Goal: Task Accomplishment & Management: Manage account settings

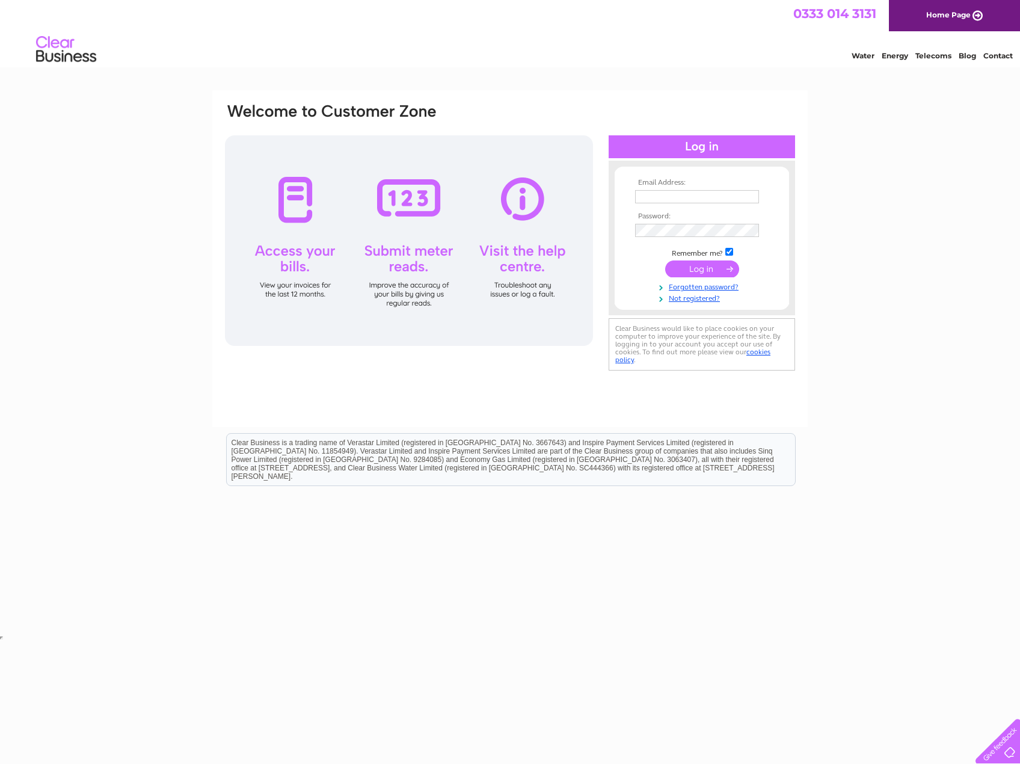
type input "[EMAIL_ADDRESS][DOMAIN_NAME]"
click at [699, 271] on input "submit" at bounding box center [702, 268] width 74 height 17
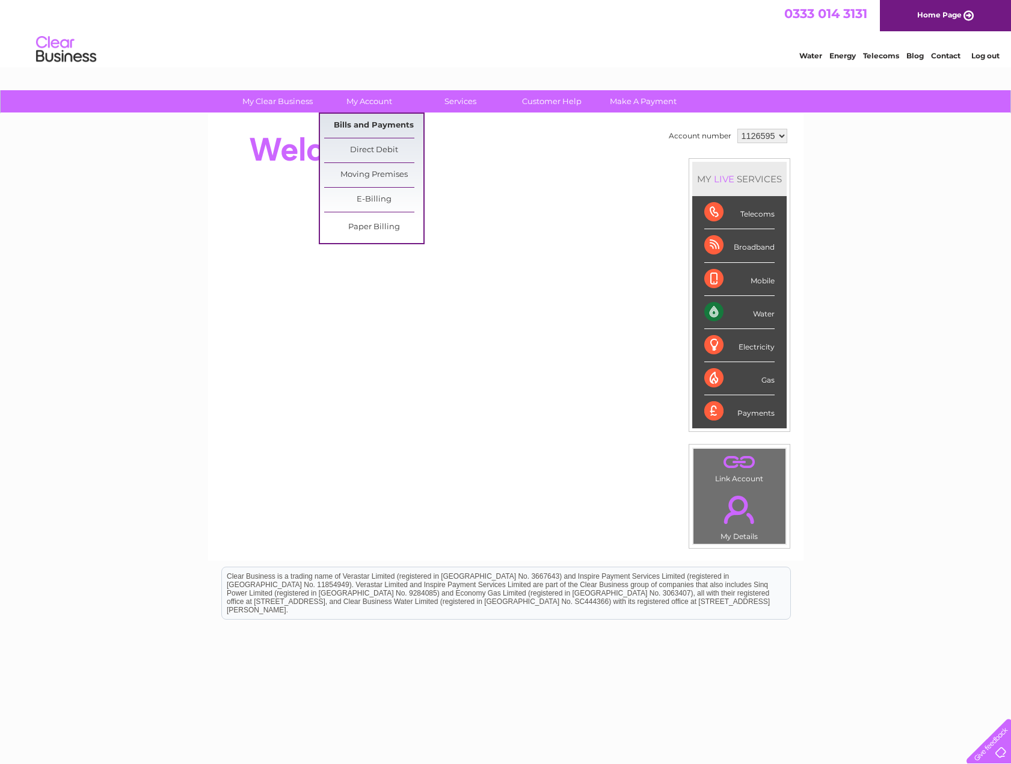
click at [351, 123] on link "Bills and Payments" at bounding box center [373, 126] width 99 height 24
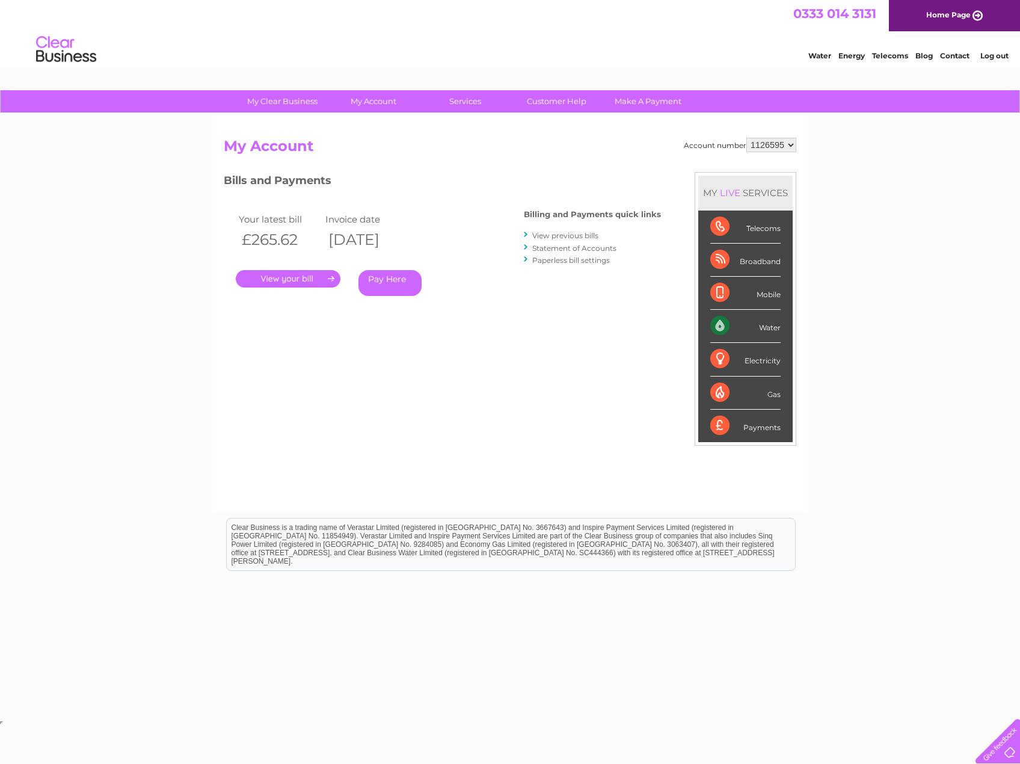
click at [285, 280] on link "." at bounding box center [288, 278] width 105 height 17
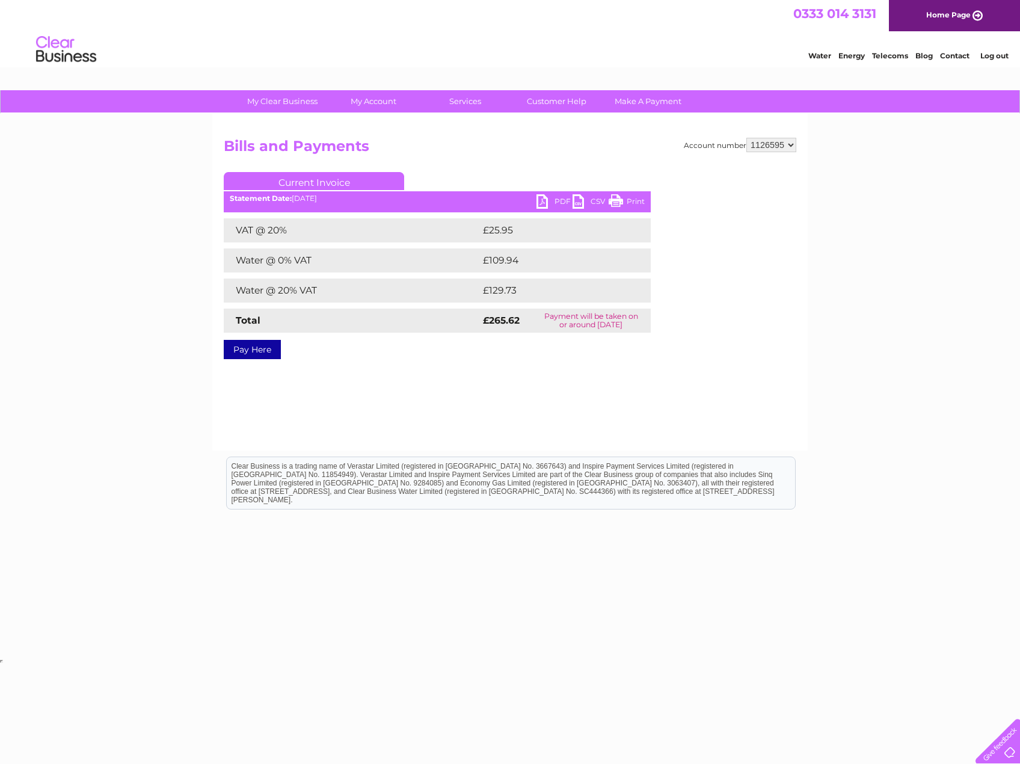
click at [543, 203] on link "PDF" at bounding box center [554, 202] width 36 height 17
click at [753, 527] on html "Clear Business is a trading name of Verastar Limited (registered in [GEOGRAPHIC…" at bounding box center [510, 488] width 1020 height 77
